Goal: Task Accomplishment & Management: Manage account settings

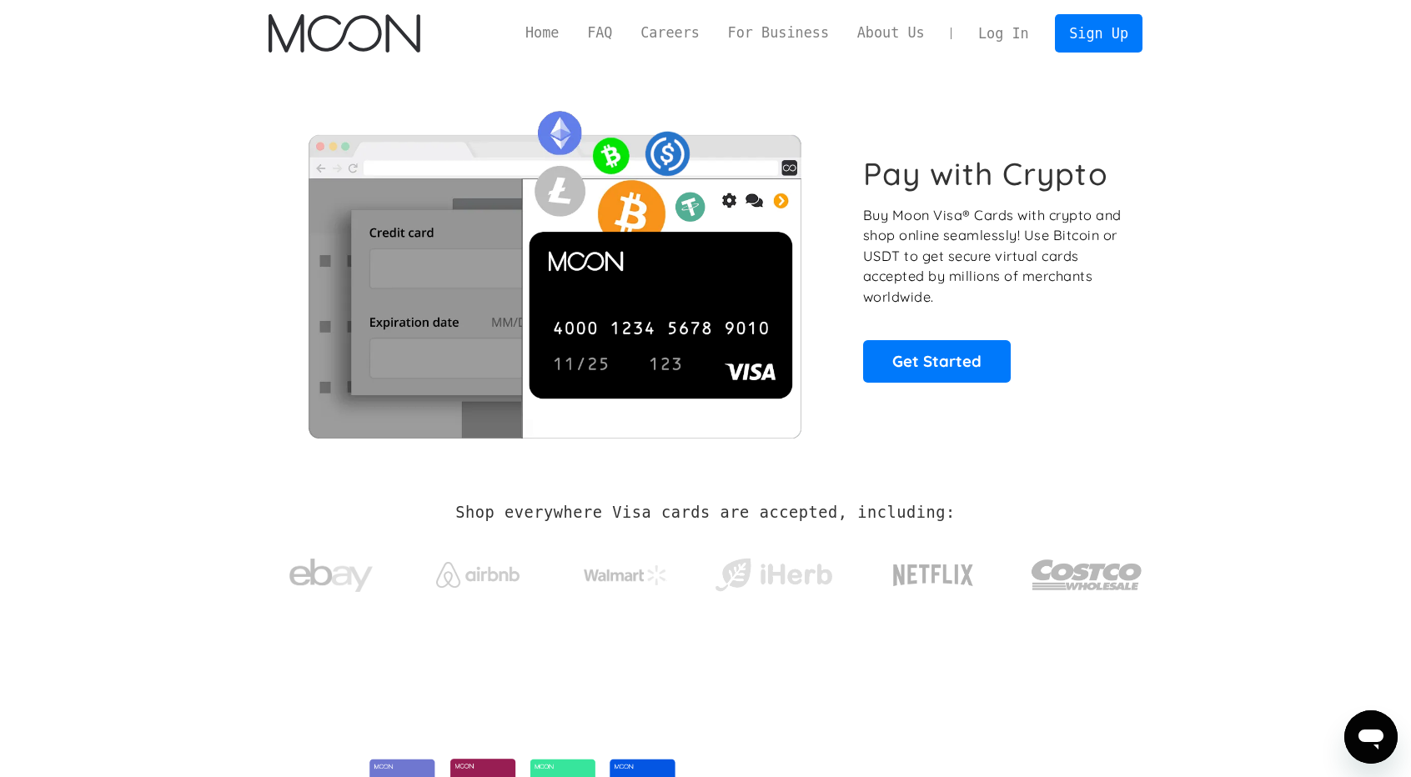
click at [1026, 39] on link "Log In" at bounding box center [1003, 33] width 78 height 37
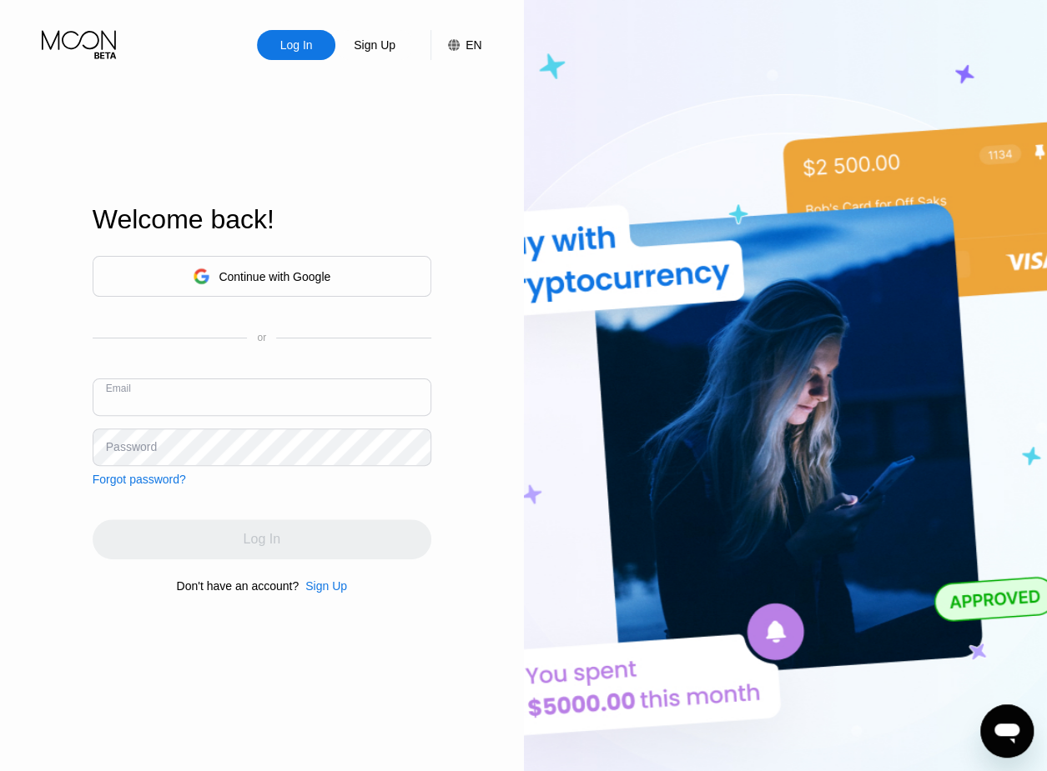
click at [339, 410] on input "text" at bounding box center [262, 398] width 339 height 38
paste input "Christophercramirez@outlook.com"
type input "Christophercramirez@outlook.com"
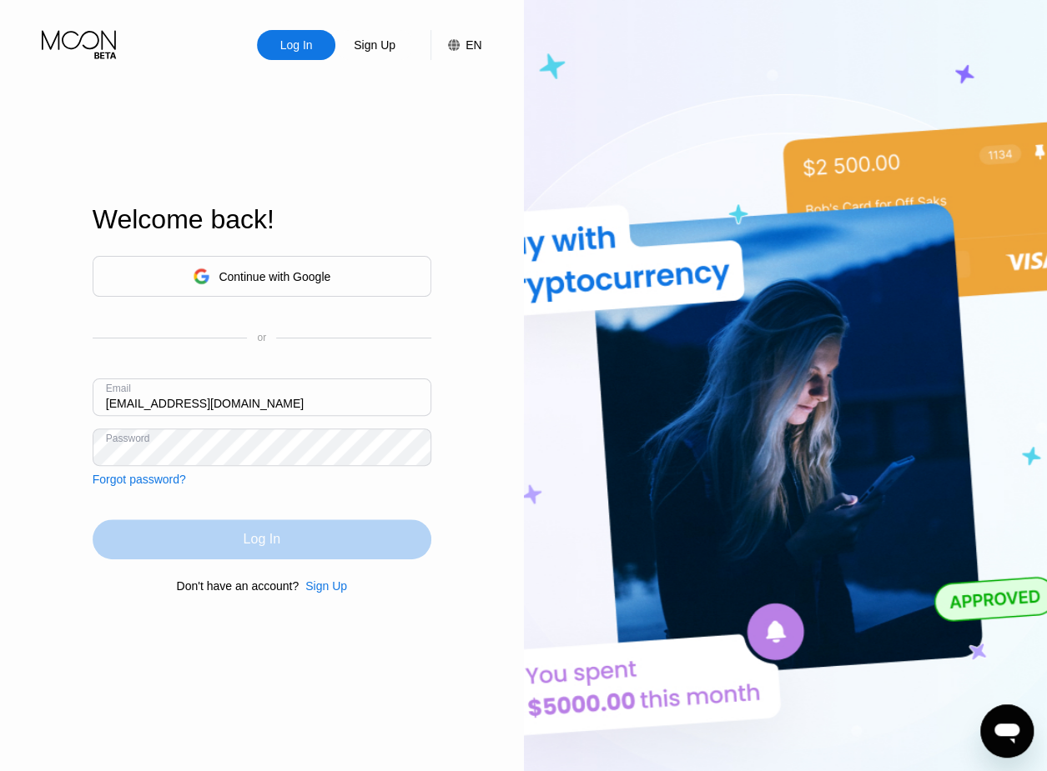
click at [376, 541] on div "Log In" at bounding box center [262, 540] width 339 height 40
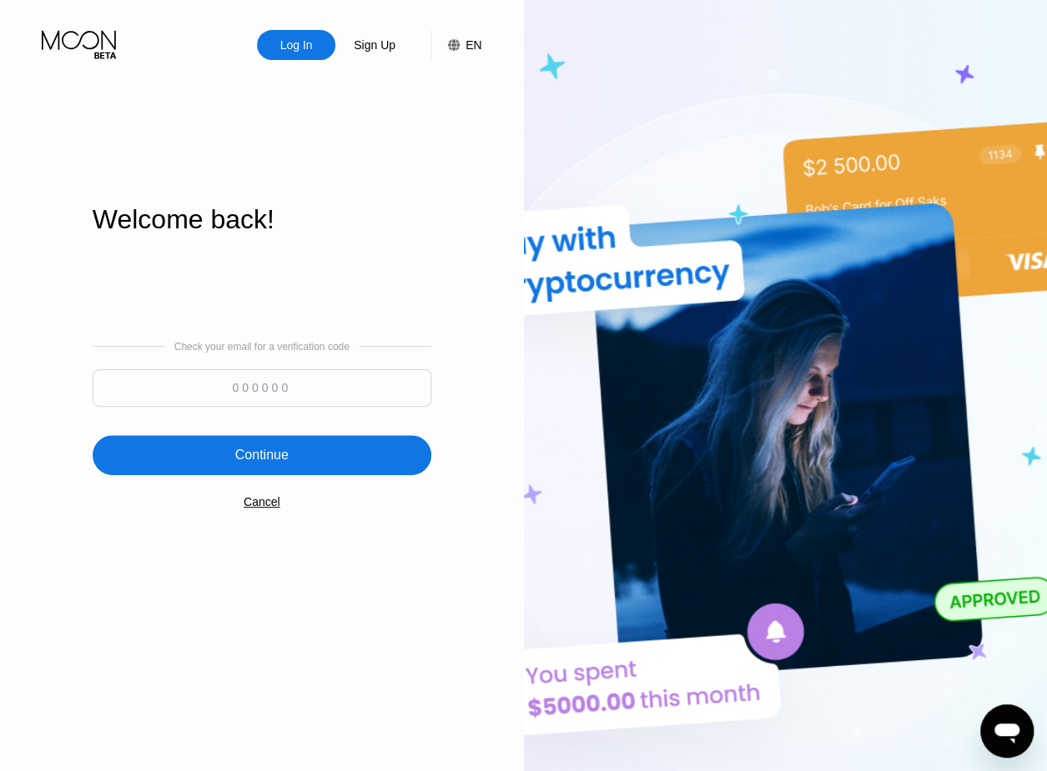
click at [282, 399] on input at bounding box center [262, 388] width 339 height 38
paste input "780934"
type input "780934"
drag, startPoint x: 339, startPoint y: 490, endPoint x: 319, endPoint y: 461, distance: 35.2
click at [319, 461] on div "Check your email for a verification code 780934 Continue Cancel" at bounding box center [262, 424] width 339 height 339
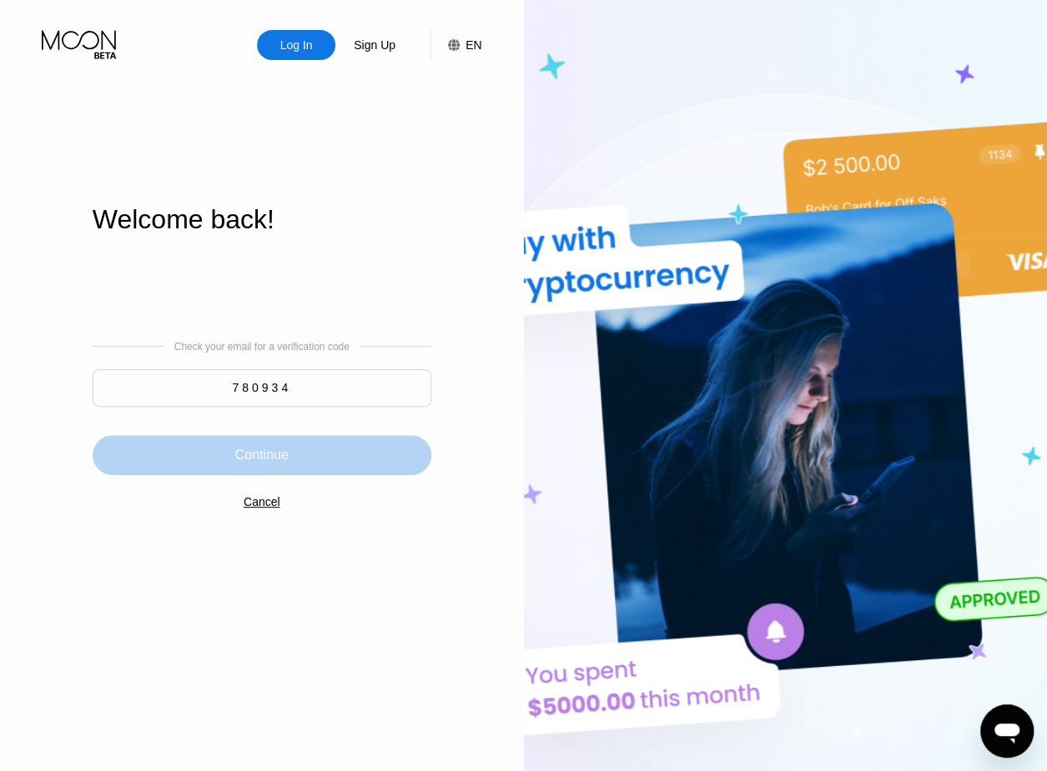
click at [319, 461] on div "Continue" at bounding box center [262, 455] width 339 height 40
